Goal: Information Seeking & Learning: Learn about a topic

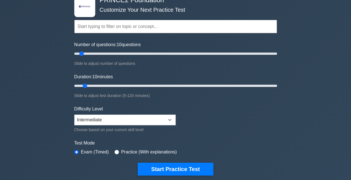
scroll to position [38, 0]
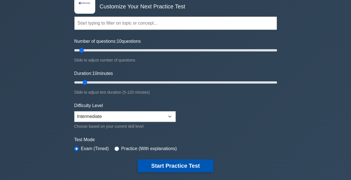
click at [181, 165] on button "Start Practice Test" at bounding box center [175, 165] width 75 height 13
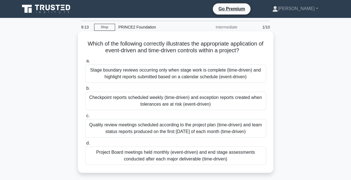
click at [177, 99] on div "Checkpoint reports scheduled weekly (time-driven) and exception reports created…" at bounding box center [175, 100] width 181 height 18
click at [85, 90] on input "b. Checkpoint reports scheduled weekly (time-driven) and exception reports crea…" at bounding box center [85, 88] width 0 height 4
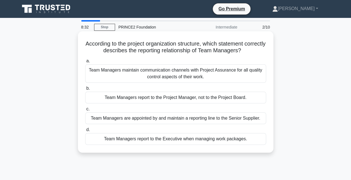
click at [171, 141] on div "Team Managers report to the Executive when managing work packages." at bounding box center [175, 139] width 181 height 12
click at [85, 131] on input "d. Team Managers report to the Executive when managing work packages." at bounding box center [85, 130] width 0 height 4
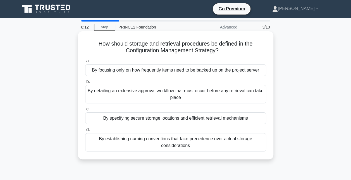
click at [183, 121] on div "By specifying secure storage locations and efficient retrieval mechanisms" at bounding box center [175, 118] width 181 height 12
click at [85, 111] on input "c. By specifying secure storage locations and efficient retrieval mechanisms" at bounding box center [85, 109] width 0 height 4
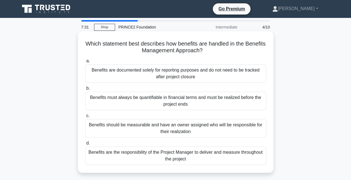
click at [200, 128] on div "Benefits should be measurable and have an owner assigned who will be responsibl…" at bounding box center [175, 128] width 181 height 18
click at [85, 117] on input "c. Benefits should be measurable and have an owner assigned who will be respons…" at bounding box center [85, 116] width 0 height 4
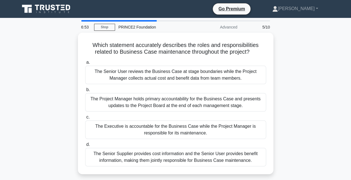
click at [200, 128] on div "The Executive is accountable for the Business Case while the Project Manager is…" at bounding box center [175, 129] width 181 height 18
click at [85, 119] on input "c. The Executive is accountable for the Business Case while the Project Manager…" at bounding box center [85, 117] width 0 height 4
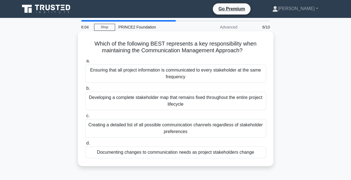
click at [205, 155] on div "Documenting changes to communication needs as project stakeholders change" at bounding box center [175, 152] width 181 height 12
click at [85, 145] on input "d. Documenting changes to communication needs as project stakeholders change" at bounding box center [85, 143] width 0 height 4
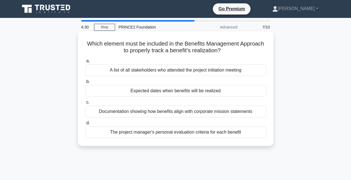
click at [261, 90] on div "Expected dates when benefits will be realized" at bounding box center [175, 91] width 181 height 12
click at [85, 83] on input "b. Expected dates when benefits will be realized" at bounding box center [85, 82] width 0 height 4
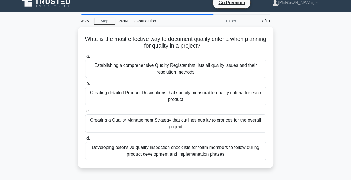
scroll to position [7, 0]
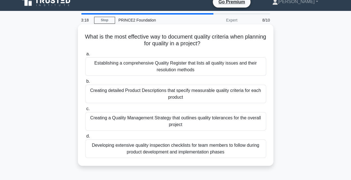
click at [220, 88] on div "Creating detailed Product Descriptions that specify measurable quality criteria…" at bounding box center [175, 94] width 181 height 18
click at [85, 83] on input "b. Creating detailed Product Descriptions that specify measurable quality crite…" at bounding box center [85, 82] width 0 height 4
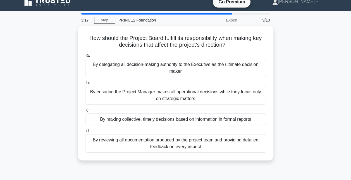
scroll to position [0, 0]
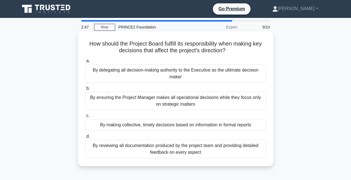
click at [218, 123] on div "By making collective, timely decisions based on information in formal reports" at bounding box center [175, 125] width 181 height 12
click at [85, 117] on input "c. By making collective, timely decisions based on information in formal reports" at bounding box center [85, 116] width 0 height 4
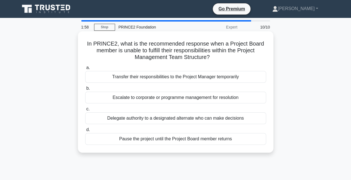
click at [202, 98] on div "Escalate to corporate or programme management for resolution" at bounding box center [175, 97] width 181 height 12
click at [85, 90] on input "b. Escalate to corporate or programme management for resolution" at bounding box center [85, 88] width 0 height 4
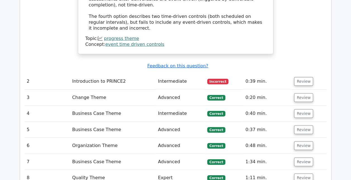
scroll to position [751, 0]
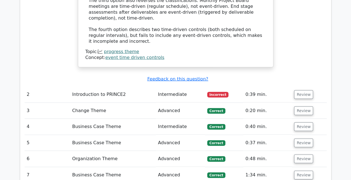
scroll to position [734, 0]
click at [308, 90] on button "Review" at bounding box center [303, 94] width 19 height 9
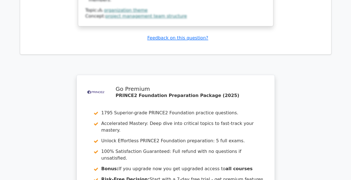
scroll to position [1466, 0]
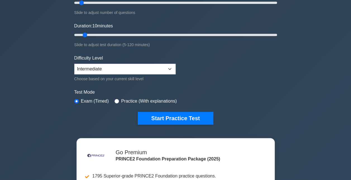
scroll to position [88, 0]
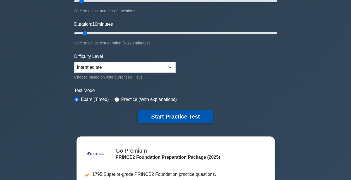
click at [178, 117] on button "Start Practice Test" at bounding box center [175, 116] width 75 height 13
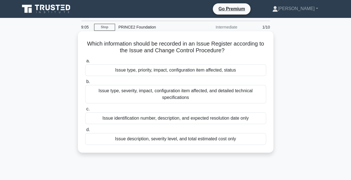
click at [242, 68] on div "Issue type, priority, impact, configuration item affected, status" at bounding box center [175, 70] width 181 height 12
click at [85, 63] on input "a. Issue type, priority, impact, configuration item affected, status" at bounding box center [85, 61] width 0 height 4
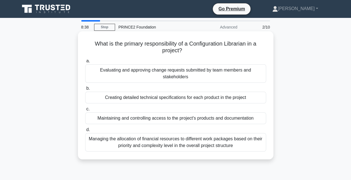
click at [201, 119] on div "Maintaining and controlling access to the project's products and documentation" at bounding box center [175, 118] width 181 height 12
click at [85, 111] on input "c. Maintaining and controlling access to the project's products and documentati…" at bounding box center [85, 109] width 0 height 4
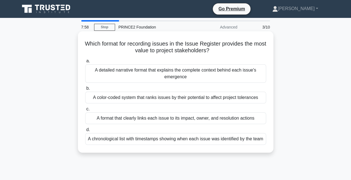
click at [232, 119] on div "A format that clearly links each issue to its impact, owner, and resolution act…" at bounding box center [175, 118] width 181 height 12
click at [85, 111] on input "c. A format that clearly links each issue to its impact, owner, and resolution …" at bounding box center [85, 109] width 0 height 4
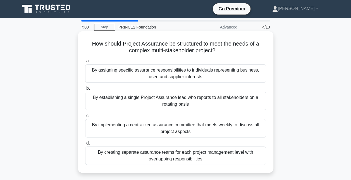
click at [227, 125] on div "By implementing a centralized assurance committee that meets weekly to discuss …" at bounding box center [175, 128] width 181 height 18
click at [85, 117] on input "c. By implementing a centralized assurance committee that meets weekly to discu…" at bounding box center [85, 116] width 0 height 4
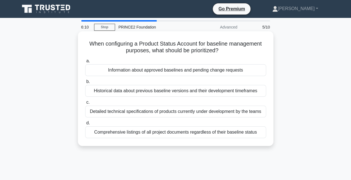
click at [243, 111] on div "Detailed technical specifications of products currently under development by th…" at bounding box center [175, 111] width 181 height 12
click at [85, 104] on input "c. Detailed technical specifications of products currently under development by…" at bounding box center [85, 102] width 0 height 4
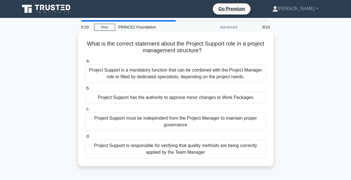
click at [258, 71] on div "Project Support is a mandatory function that can be combined with the Project M…" at bounding box center [175, 73] width 181 height 18
click at [85, 63] on input "a. Project Support is a mandatory function that can be combined with the Projec…" at bounding box center [85, 61] width 0 height 4
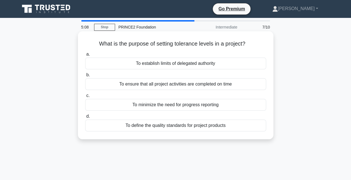
click at [253, 65] on div "To establish limits of delegated authority" at bounding box center [175, 63] width 181 height 12
click at [85, 56] on input "a. To establish limits of delegated authority" at bounding box center [85, 54] width 0 height 4
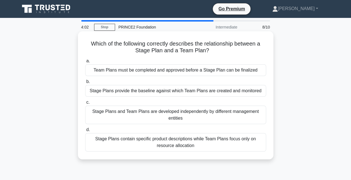
click at [144, 119] on div "Stage Plans and Team Plans are developed independently by different management …" at bounding box center [175, 114] width 181 height 18
click at [85, 104] on input "c. Stage Plans and Team Plans are developed independently by different manageme…" at bounding box center [85, 102] width 0 height 4
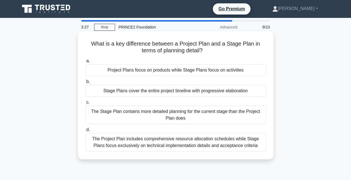
click at [171, 89] on div "Stage Plans cover the entire project timeline with progressive elaboration" at bounding box center [175, 91] width 181 height 12
click at [85, 83] on input "b. Stage Plans cover the entire project timeline with progressive elaboration" at bounding box center [85, 82] width 0 height 4
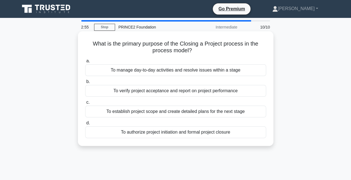
click at [222, 135] on div "To authorize project initiation and formal project closure" at bounding box center [175, 132] width 181 height 12
click at [85, 125] on input "d. To authorize project initiation and formal project closure" at bounding box center [85, 123] width 0 height 4
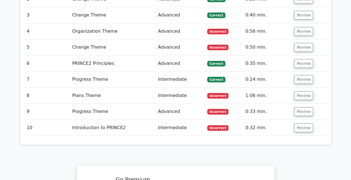
scroll to position [811, 0]
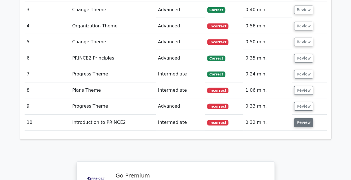
click at [302, 118] on button "Review" at bounding box center [303, 122] width 19 height 9
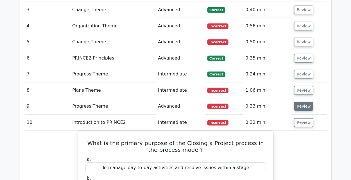
click at [301, 102] on button "Review" at bounding box center [303, 106] width 19 height 9
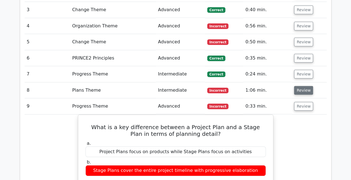
click at [302, 86] on button "Review" at bounding box center [303, 90] width 19 height 9
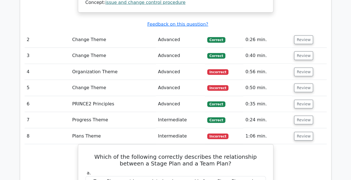
scroll to position [758, 0]
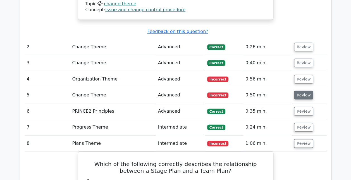
click at [298, 91] on button "Review" at bounding box center [303, 95] width 19 height 9
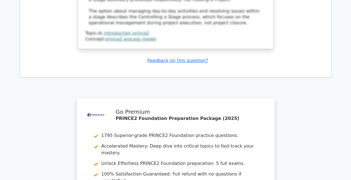
scroll to position [2104, 0]
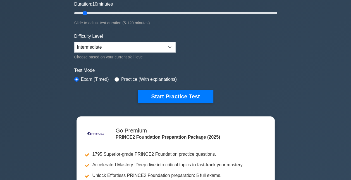
scroll to position [111, 0]
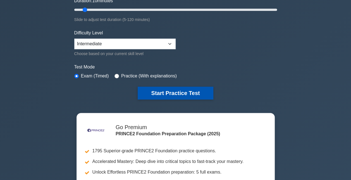
click at [189, 90] on button "Start Practice Test" at bounding box center [175, 92] width 75 height 13
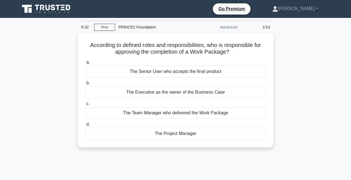
click at [189, 90] on div "The Executive as the owner of the Business Case" at bounding box center [175, 92] width 181 height 12
click at [85, 85] on input "b. The Executive as the owner of the Business Case" at bounding box center [85, 83] width 0 height 4
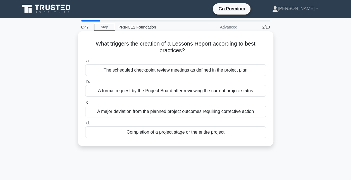
click at [221, 70] on div "The scheduled checkpoint review meetings as defined in the project plan" at bounding box center [175, 70] width 181 height 12
click at [85, 63] on input "a. The scheduled checkpoint review meetings as defined in the project plan" at bounding box center [85, 61] width 0 height 4
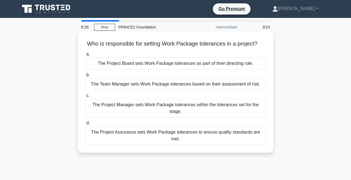
click at [227, 66] on div "The Project Board sets Work Package tolerances as part of their directing role." at bounding box center [175, 63] width 181 height 12
click at [85, 56] on input "a. The Project Board sets Work Package tolerances as part of their directing ro…" at bounding box center [85, 54] width 0 height 4
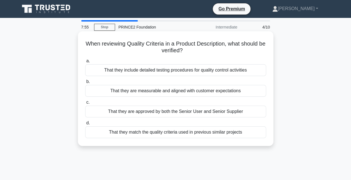
click at [245, 90] on div "That they are measurable and aligned with customer expectations" at bounding box center [175, 91] width 181 height 12
click at [85, 83] on input "b. That they are measurable and aligned with customer expectations" at bounding box center [85, 82] width 0 height 4
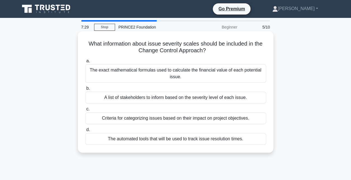
click at [234, 115] on div "Criteria for categorizing issues based on their impact on project objectives." at bounding box center [175, 118] width 181 height 12
click at [85, 111] on input "c. Criteria for categorizing issues based on their impact on project objectives." at bounding box center [85, 109] width 0 height 4
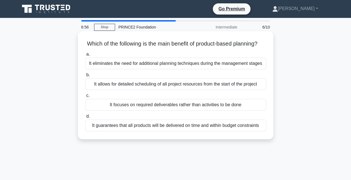
click at [247, 110] on div "It focuses on required deliverables rather than activities to be done" at bounding box center [175, 105] width 181 height 12
click at [85, 97] on input "c. It focuses on required deliverables rather than activities to be done" at bounding box center [85, 96] width 0 height 4
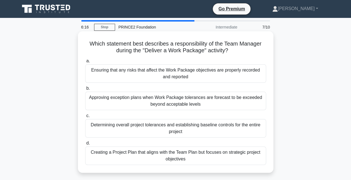
click at [254, 73] on div "Ensuring that any risks that affect the Work Package objectives are properly re…" at bounding box center [175, 73] width 181 height 18
click at [85, 63] on input "a. Ensuring that any risks that affect the Work Package objectives are properly…" at bounding box center [85, 61] width 0 height 4
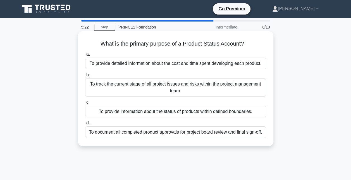
click at [237, 111] on div "To provide information about the status of products within defined boundaries." at bounding box center [175, 111] width 181 height 12
click at [85, 104] on input "c. To provide information about the status of products within defined boundarie…" at bounding box center [85, 102] width 0 height 4
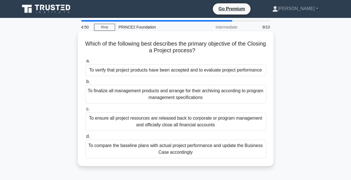
click at [241, 70] on div "To verify that project products have been accepted and to evaluate project perf…" at bounding box center [175, 70] width 181 height 12
click at [85, 63] on input "a. To verify that project products have been accepted and to evaluate project p…" at bounding box center [85, 61] width 0 height 4
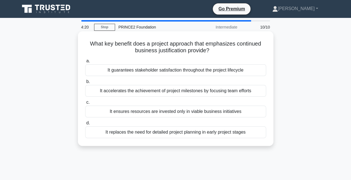
click at [260, 112] on div "It ensures resources are invested only in viable business initiatives" at bounding box center [175, 111] width 181 height 12
click at [85, 104] on input "c. It ensures resources are invested only in viable business initiatives" at bounding box center [85, 102] width 0 height 4
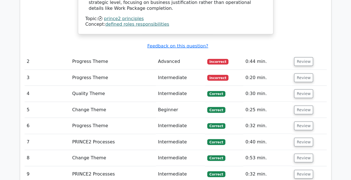
scroll to position [709, 0]
click at [307, 73] on button "Review" at bounding box center [303, 77] width 19 height 9
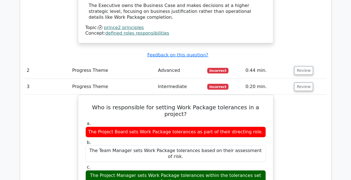
scroll to position [705, 0]
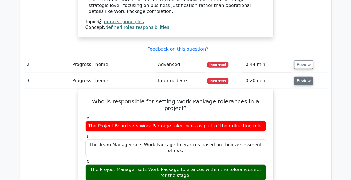
click at [304, 76] on button "Review" at bounding box center [303, 80] width 19 height 9
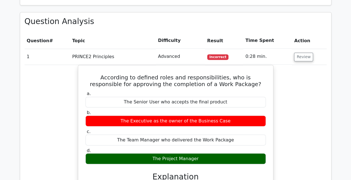
scroll to position [416, 0]
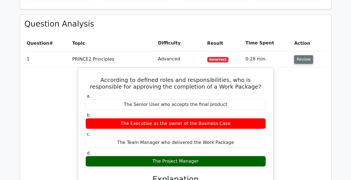
click at [306, 55] on button "Review" at bounding box center [303, 59] width 19 height 9
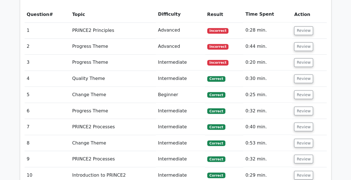
scroll to position [453, 0]
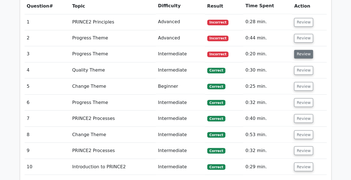
click at [302, 50] on button "Review" at bounding box center [303, 54] width 19 height 9
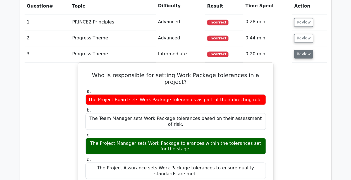
click at [302, 50] on button "Review" at bounding box center [303, 54] width 19 height 9
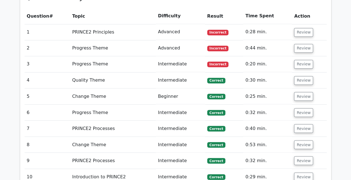
scroll to position [445, 0]
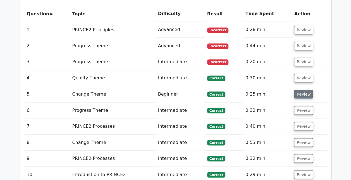
click at [309, 90] on button "Review" at bounding box center [303, 94] width 19 height 9
click at [300, 90] on button "Review" at bounding box center [303, 94] width 19 height 9
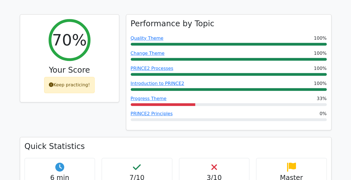
scroll to position [219, 0]
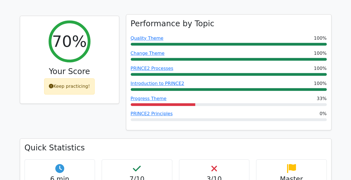
click at [241, 110] on div "PRINCE2 Principles 0%" at bounding box center [229, 113] width 196 height 7
click at [151, 111] on link "PRINCE2 Principles" at bounding box center [152, 113] width 42 height 5
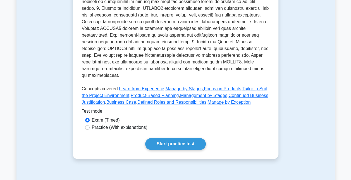
scroll to position [212, 0]
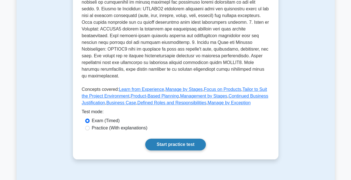
click at [165, 138] on link "Start practice test" at bounding box center [175, 144] width 61 height 12
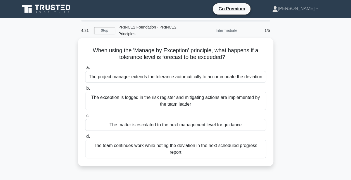
click at [177, 127] on div "The matter is escalated to the next management level for guidance" at bounding box center [175, 125] width 181 height 12
click at [85, 117] on input "c. The matter is escalated to the next management level for guidance" at bounding box center [85, 116] width 0 height 4
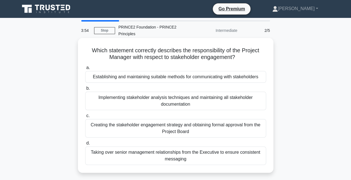
click at [219, 78] on div "Establishing and maintaining suitable methods for communicating with stakeholde…" at bounding box center [175, 77] width 181 height 12
click at [85, 69] on input "a. Establishing and maintaining suitable methods for communicating with stakeho…" at bounding box center [85, 68] width 0 height 4
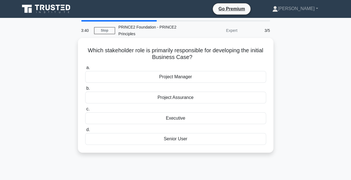
click at [189, 78] on div "Project Manager" at bounding box center [175, 77] width 181 height 12
click at [85, 69] on input "a. Project Manager" at bounding box center [85, 68] width 0 height 4
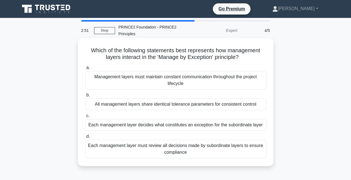
click at [161, 126] on div "Each management layer decides what constitutes an exception for the subordinate…" at bounding box center [175, 125] width 181 height 12
click at [85, 117] on input "c. Each management layer decides what constitutes an exception for the subordin…" at bounding box center [85, 116] width 0 height 4
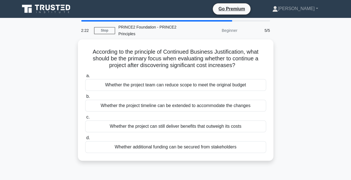
click at [161, 126] on div "Whether the project can still deliver benefits that outweigh its costs" at bounding box center [175, 126] width 181 height 12
click at [85, 119] on input "c. Whether the project can still deliver benefits that outweigh its costs" at bounding box center [85, 117] width 0 height 4
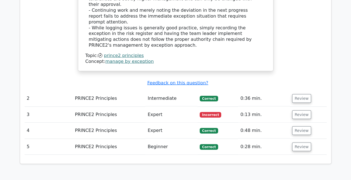
scroll to position [671, 0]
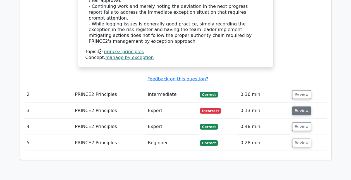
click at [302, 106] on button "Review" at bounding box center [301, 110] width 19 height 9
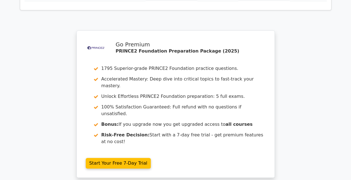
scroll to position [1102, 0]
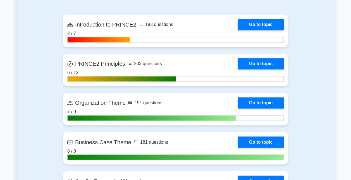
scroll to position [389, 0]
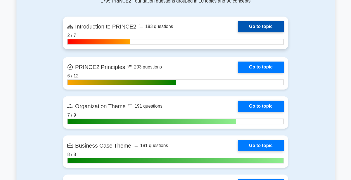
click at [259, 26] on link "Go to topic" at bounding box center [261, 26] width 46 height 11
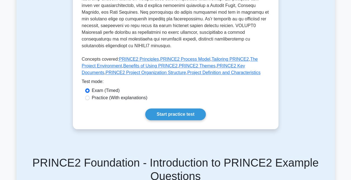
scroll to position [244, 0]
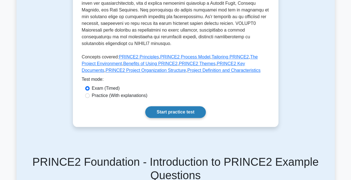
click at [166, 107] on link "Start practice test" at bounding box center [175, 112] width 61 height 12
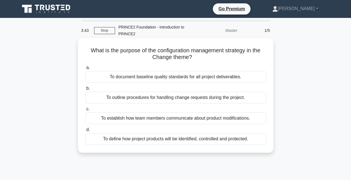
click at [164, 139] on div "To define how project products will be identified, controlled and protected." at bounding box center [175, 139] width 181 height 12
click at [85, 131] on input "d. To define how project products will be identified, controlled and protected." at bounding box center [85, 130] width 0 height 4
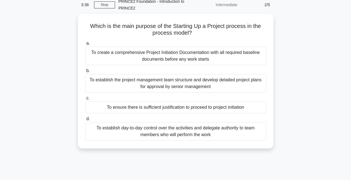
scroll to position [27, 0]
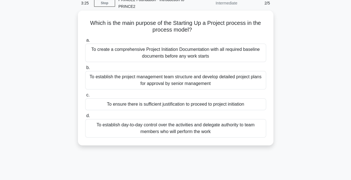
click at [196, 105] on div "To ensure there is sufficient justification to proceed to project initiation" at bounding box center [175, 104] width 181 height 12
click at [85, 97] on input "c. To ensure there is sufficient justification to proceed to project initiation" at bounding box center [85, 95] width 0 height 4
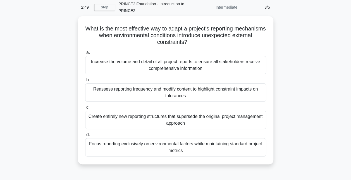
scroll to position [23, 0]
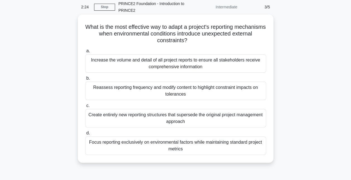
click at [192, 86] on div "Reassess reporting frequency and modify content to highlight constraint impacts…" at bounding box center [175, 90] width 181 height 18
click at [85, 80] on input "b. Reassess reporting frequency and modify content to highlight constraint impa…" at bounding box center [85, 78] width 0 height 4
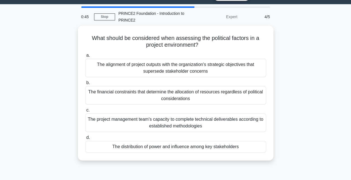
scroll to position [15, 0]
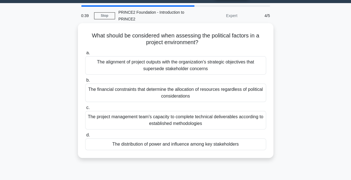
click at [221, 145] on div "The distribution of power and influence among key stakeholders" at bounding box center [175, 144] width 181 height 12
click at [85, 137] on input "d. The distribution of power and influence among key stakeholders" at bounding box center [85, 135] width 0 height 4
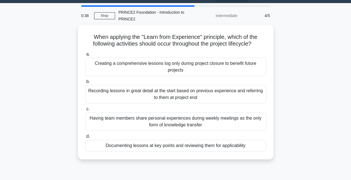
scroll to position [0, 0]
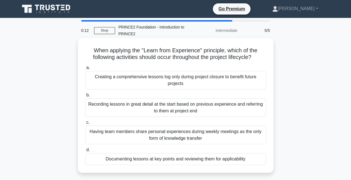
click at [217, 159] on div "Documenting lessons at key points and reviewing them for applicability" at bounding box center [175, 159] width 181 height 12
click at [85, 151] on input "d. Documenting lessons at key points and reviewing them for applicability" at bounding box center [85, 150] width 0 height 4
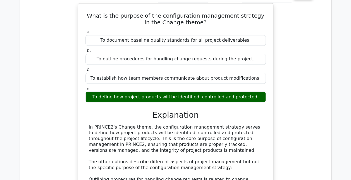
scroll to position [383, 0]
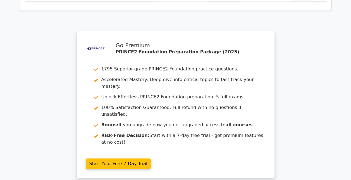
scroll to position [809, 0]
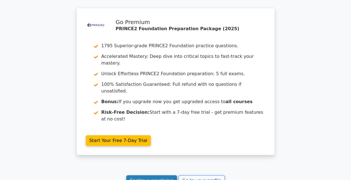
click at [152, 175] on link "Continue practicing" at bounding box center [151, 180] width 51 height 11
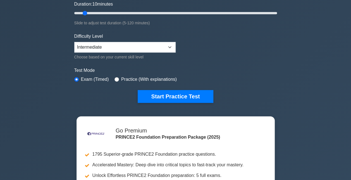
scroll to position [106, 0]
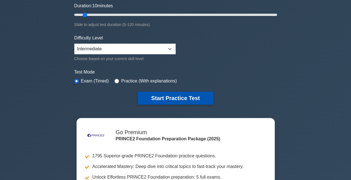
click at [163, 93] on button "Start Practice Test" at bounding box center [175, 97] width 75 height 13
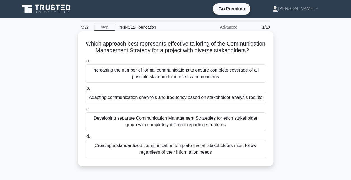
click at [160, 103] on div "Adapting communication channels and frequency based on stakeholder analysis res…" at bounding box center [175, 97] width 181 height 12
click at [85, 90] on input "b. Adapting communication channels and frequency based on stakeholder analysis …" at bounding box center [85, 88] width 0 height 4
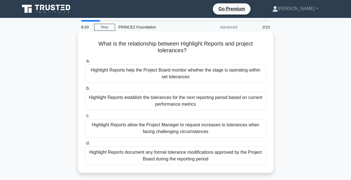
click at [219, 73] on div "Highlight Reports help the Project Board monitor whether the stage is operating…" at bounding box center [175, 73] width 181 height 18
click at [85, 63] on input "a. Highlight Reports help the Project Board monitor whether the stage is operat…" at bounding box center [85, 61] width 0 height 4
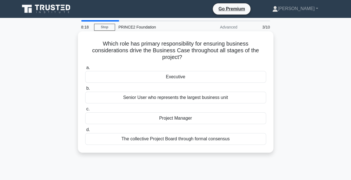
click at [209, 76] on div "Executive" at bounding box center [175, 77] width 181 height 12
click at [85, 69] on input "a. Executive" at bounding box center [85, 68] width 0 height 4
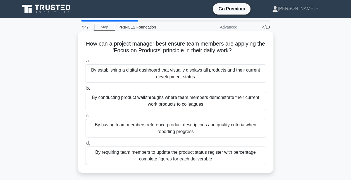
click at [94, 128] on div "By having team members reference product descriptions and quality criteria when…" at bounding box center [175, 128] width 181 height 18
click at [85, 117] on input "c. By having team members reference product descriptions and quality criteria w…" at bounding box center [85, 116] width 0 height 4
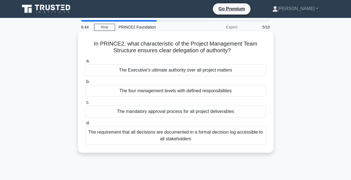
click at [109, 89] on div "The four management levels with defined responsibilities" at bounding box center [175, 91] width 181 height 12
click at [85, 83] on input "b. The four management levels with defined responsibilities" at bounding box center [85, 82] width 0 height 4
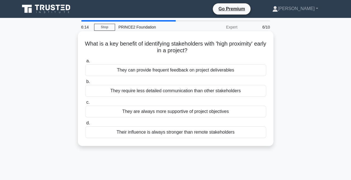
click at [100, 71] on div "They can provide frequent feedback on project deliverables" at bounding box center [175, 70] width 181 height 12
click at [85, 63] on input "a. They can provide frequent feedback on project deliverables" at bounding box center [85, 61] width 0 height 4
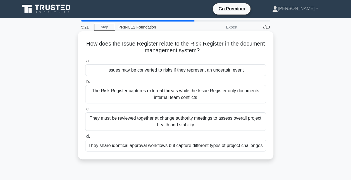
click at [218, 69] on div "Issues may be converted to risks if they represent an uncertain event" at bounding box center [175, 70] width 181 height 12
click at [85, 63] on input "a. Issues may be converted to risks if they represent an uncertain event" at bounding box center [85, 61] width 0 height 4
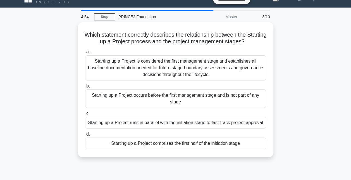
scroll to position [11, 0]
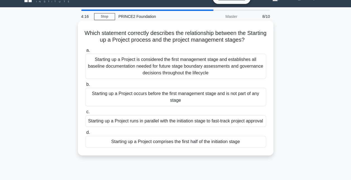
click at [148, 61] on div "Starting up a Project is considered the first management stage and establishes …" at bounding box center [175, 66] width 181 height 25
click at [85, 52] on input "a. Starting up a Project is considered the first management stage and establish…" at bounding box center [85, 51] width 0 height 4
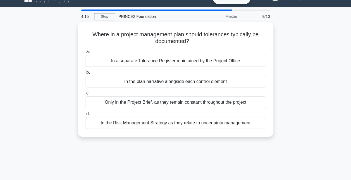
scroll to position [0, 0]
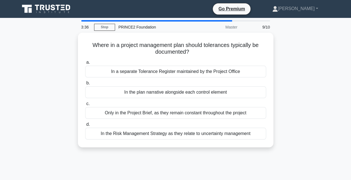
click at [186, 149] on div "Where in a project management plan should tolerances typically be documented? .…" at bounding box center [175, 93] width 318 height 121
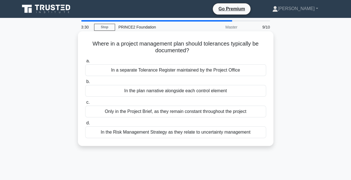
click at [228, 131] on div "In the Risk Management Strategy as they relate to uncertainty management" at bounding box center [175, 132] width 181 height 12
click at [85, 125] on input "d. In the Risk Management Strategy as they relate to uncertainty management" at bounding box center [85, 123] width 0 height 4
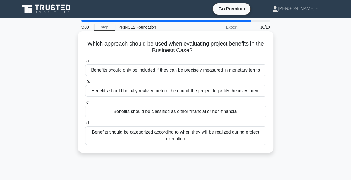
click at [180, 112] on div "Benefits should be classified as either financial or non-financial" at bounding box center [175, 111] width 181 height 12
click at [85, 104] on input "c. Benefits should be classified as either financial or non-financial" at bounding box center [85, 102] width 0 height 4
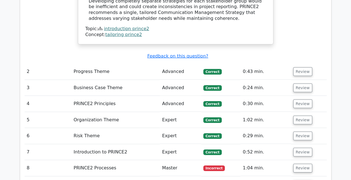
scroll to position [772, 0]
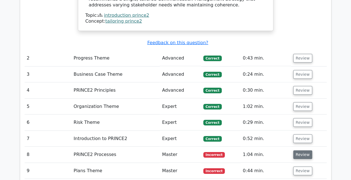
click at [298, 150] on button "Review" at bounding box center [302, 154] width 19 height 9
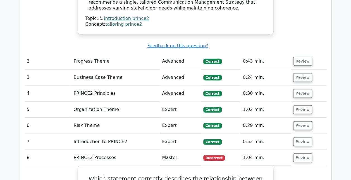
scroll to position [778, 0]
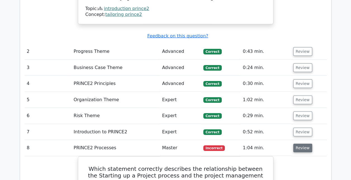
click at [300, 143] on button "Review" at bounding box center [302, 147] width 19 height 9
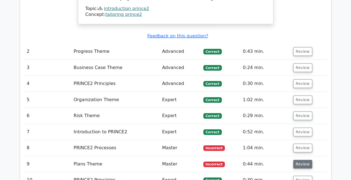
click at [307, 160] on button "Review" at bounding box center [302, 164] width 19 height 9
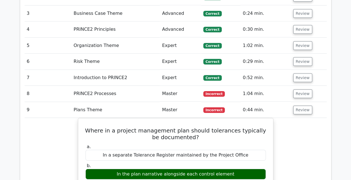
scroll to position [835, 0]
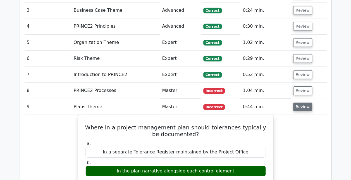
click at [301, 102] on button "Review" at bounding box center [302, 106] width 19 height 9
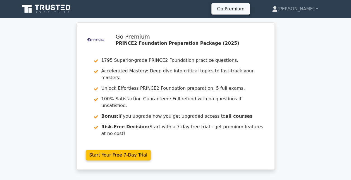
scroll to position [9, 0]
